Goal: Find specific page/section: Find specific page/section

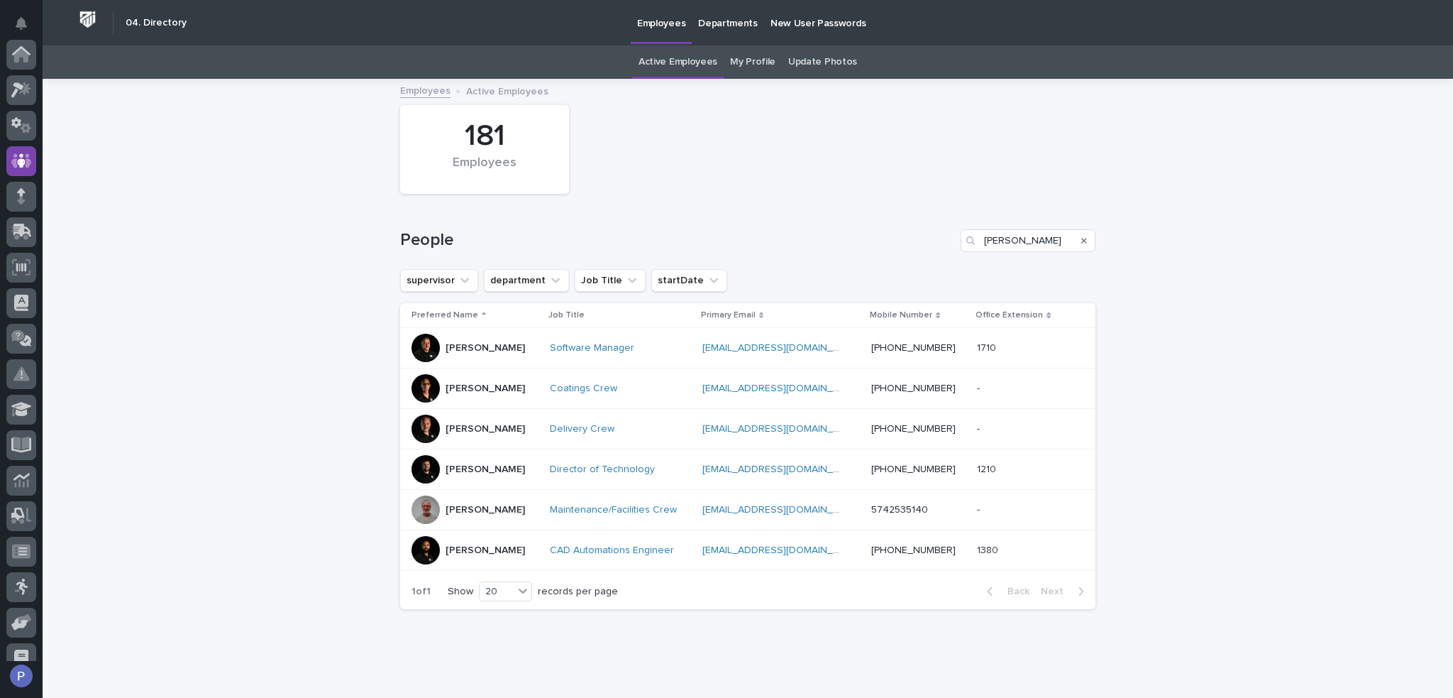
scroll to position [106, 0]
click at [988, 238] on input "[PERSON_NAME]" at bounding box center [1028, 240] width 135 height 23
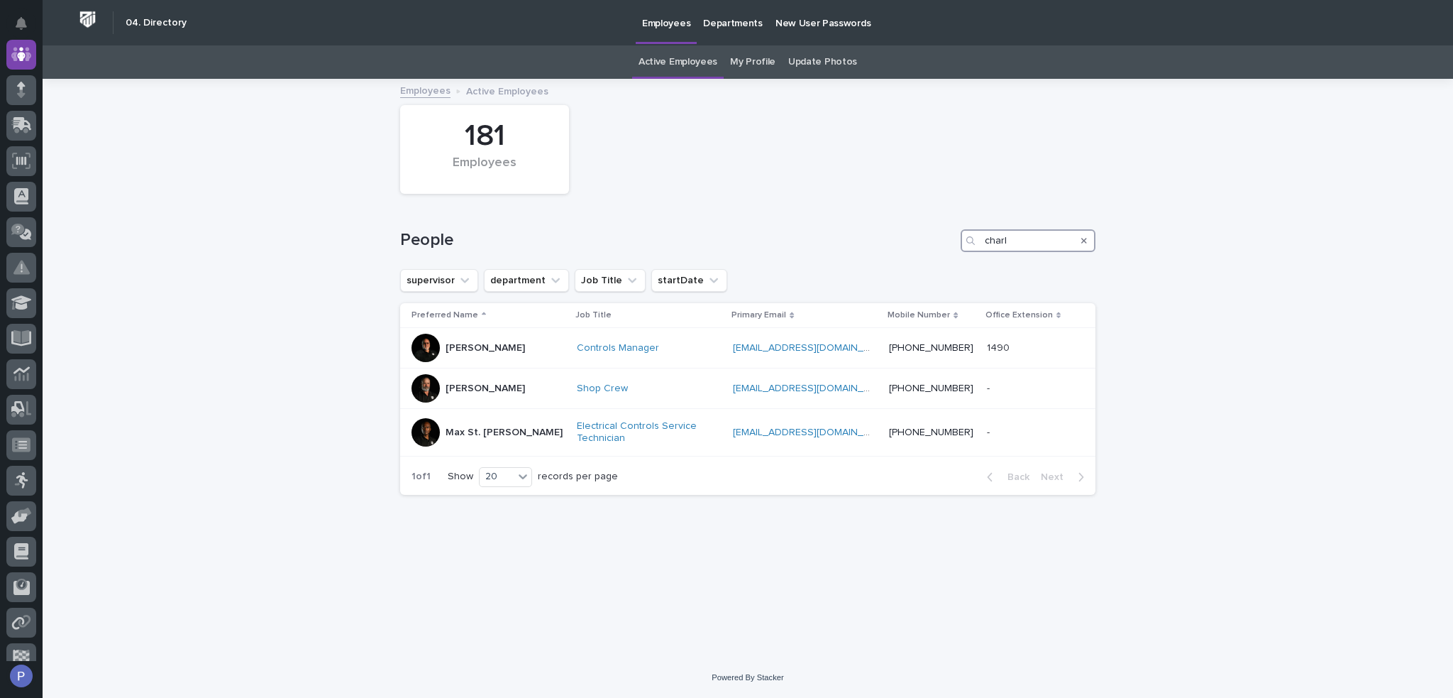
click at [994, 238] on input "charl" at bounding box center [1028, 240] width 135 height 23
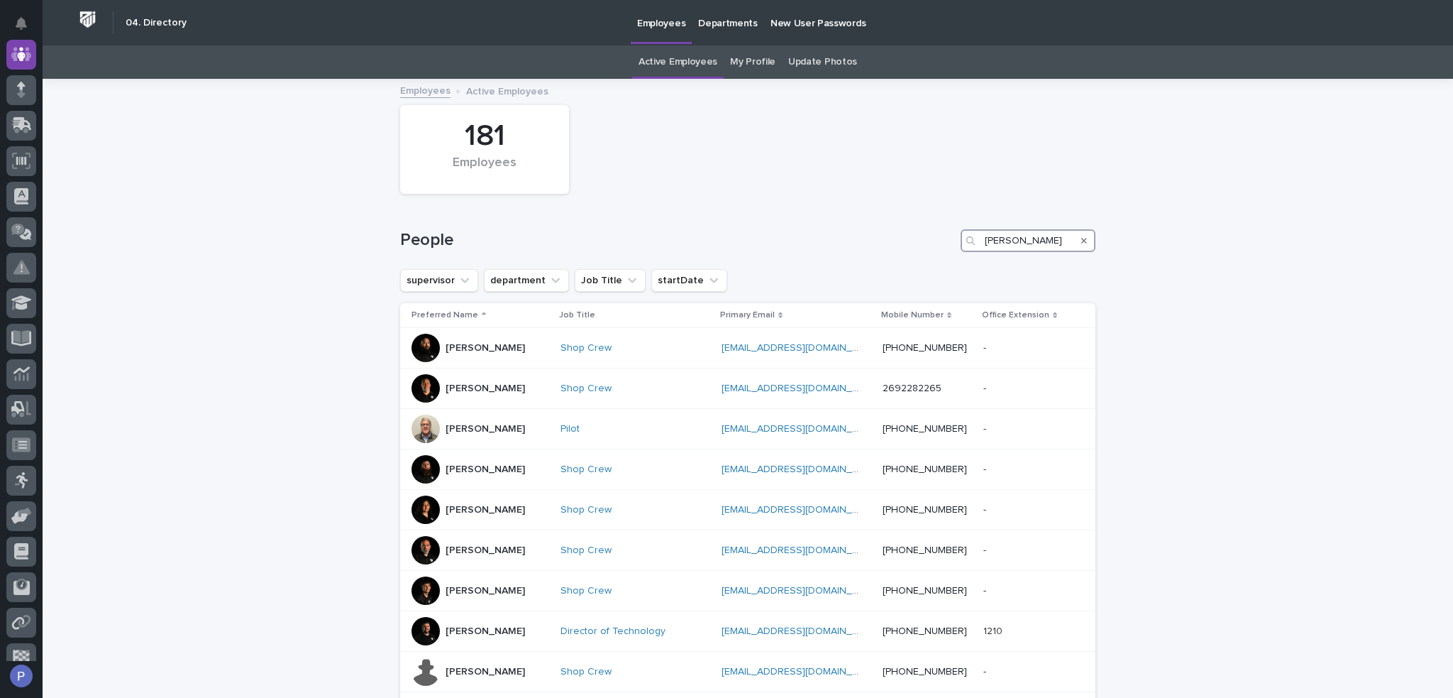
click at [982, 239] on input "[PERSON_NAME]" at bounding box center [1028, 240] width 135 height 23
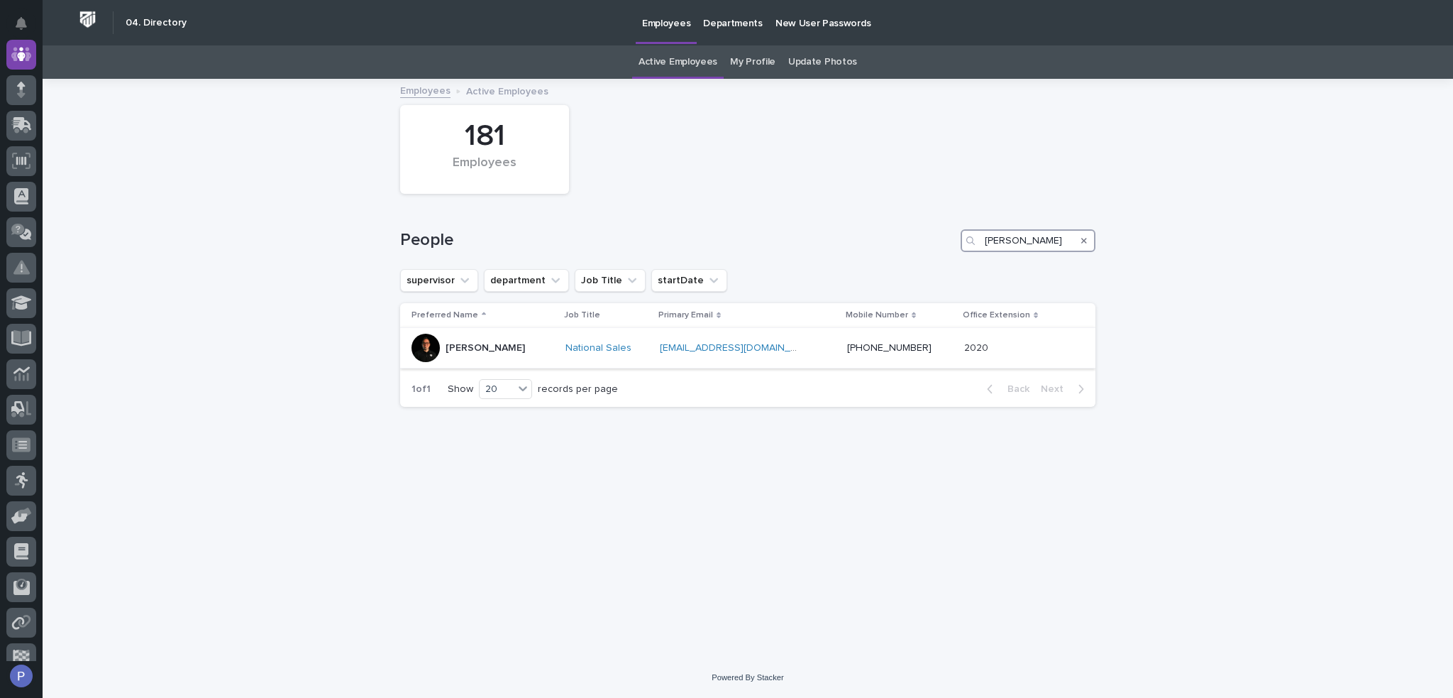
type input "[PERSON_NAME]"
drag, startPoint x: 511, startPoint y: 351, endPoint x: 449, endPoint y: 350, distance: 62.5
click at [449, 350] on div "[PERSON_NAME]" at bounding box center [483, 348] width 143 height 28
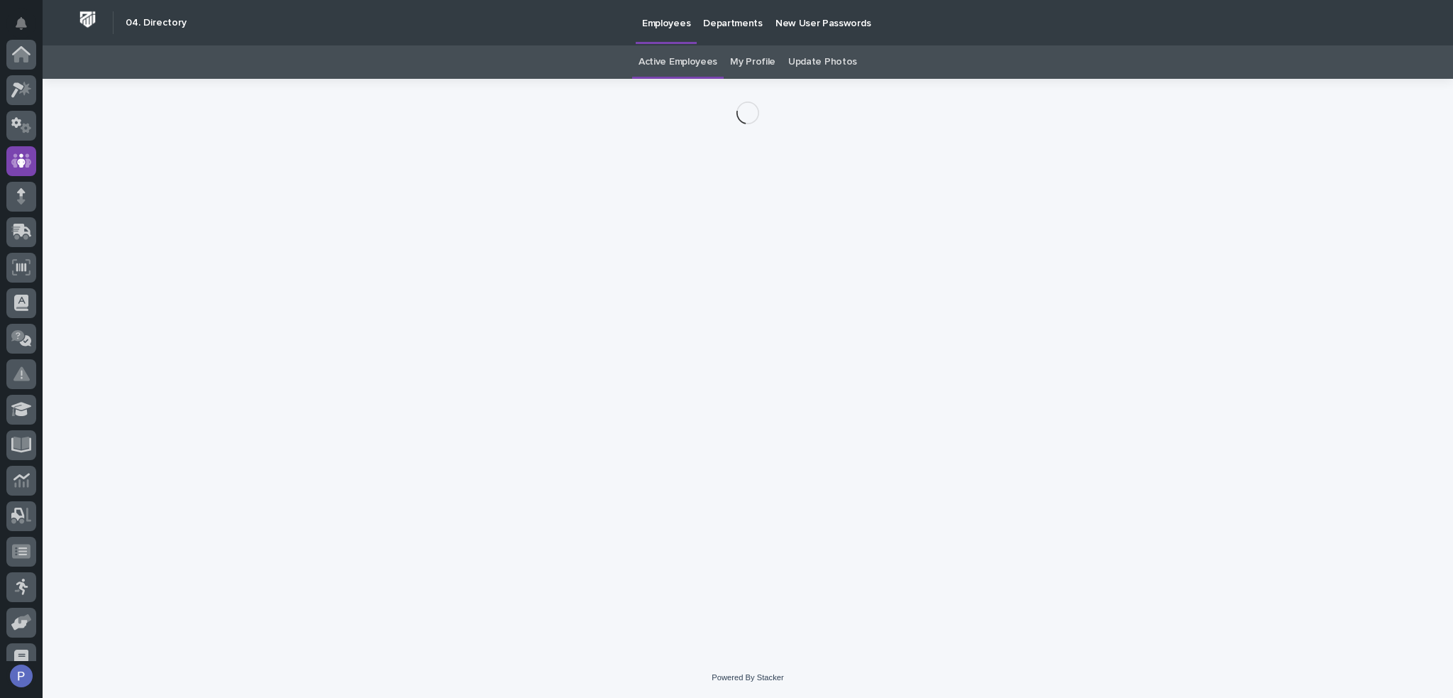
scroll to position [106, 0]
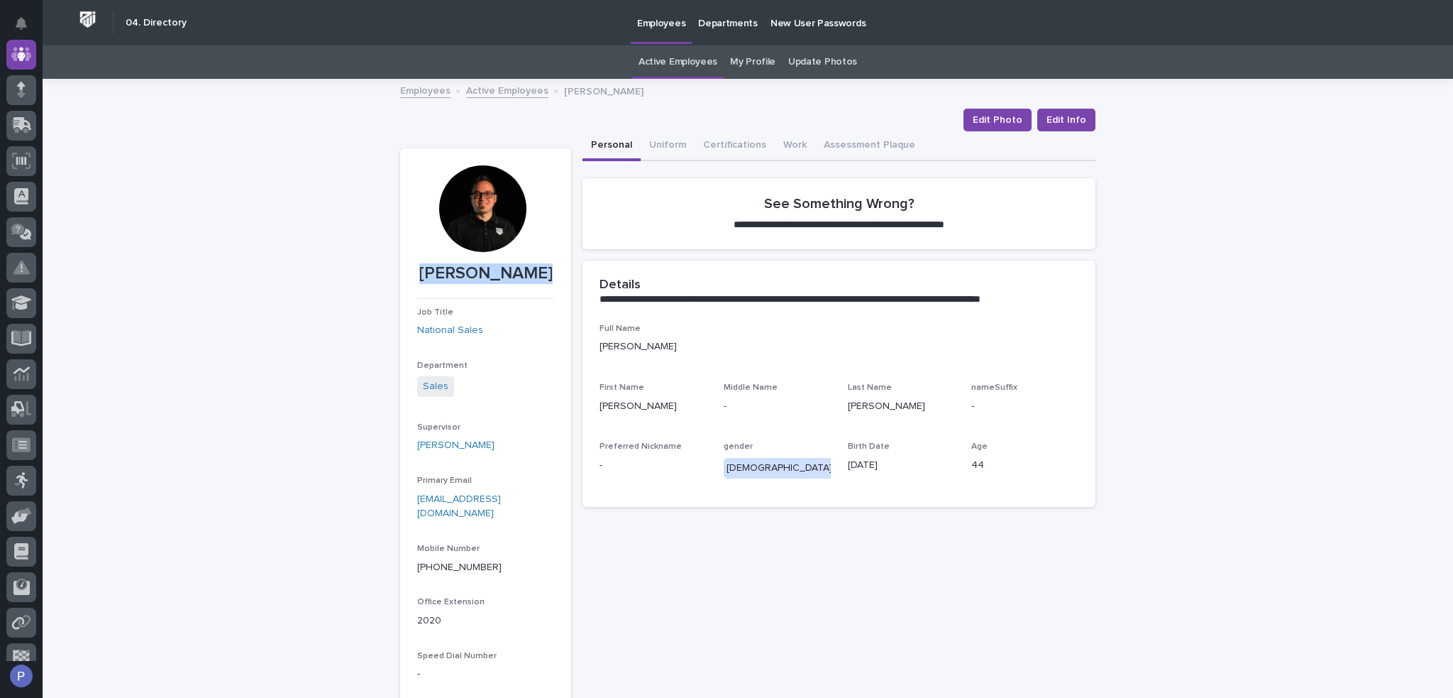
drag, startPoint x: 541, startPoint y: 274, endPoint x: 428, endPoint y: 279, distance: 113.7
click at [426, 280] on p "[PERSON_NAME]" at bounding box center [485, 273] width 137 height 21
copy p "[PERSON_NAME]"
